Goal: Task Accomplishment & Management: Manage account settings

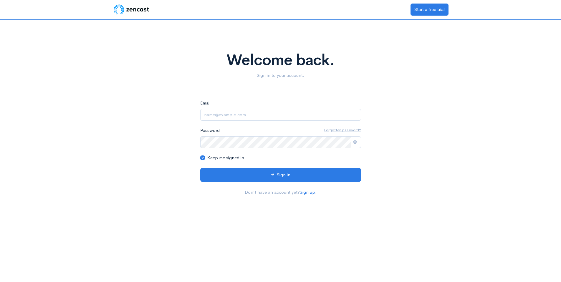
type input "crystalconsulting.device@gmail.com"
click at [357, 142] on icon at bounding box center [355, 142] width 4 height 4
click at [355, 142] on icon at bounding box center [355, 142] width 4 height 4
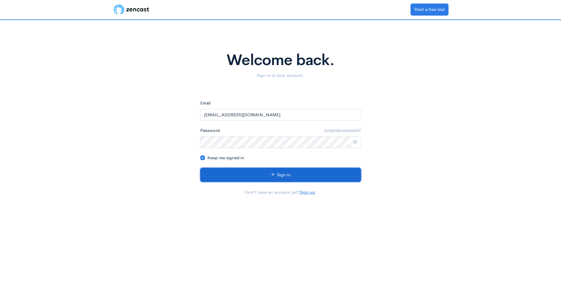
click at [312, 174] on button "Sign in" at bounding box center [280, 175] width 161 height 14
